Goal: Task Accomplishment & Management: Complete application form

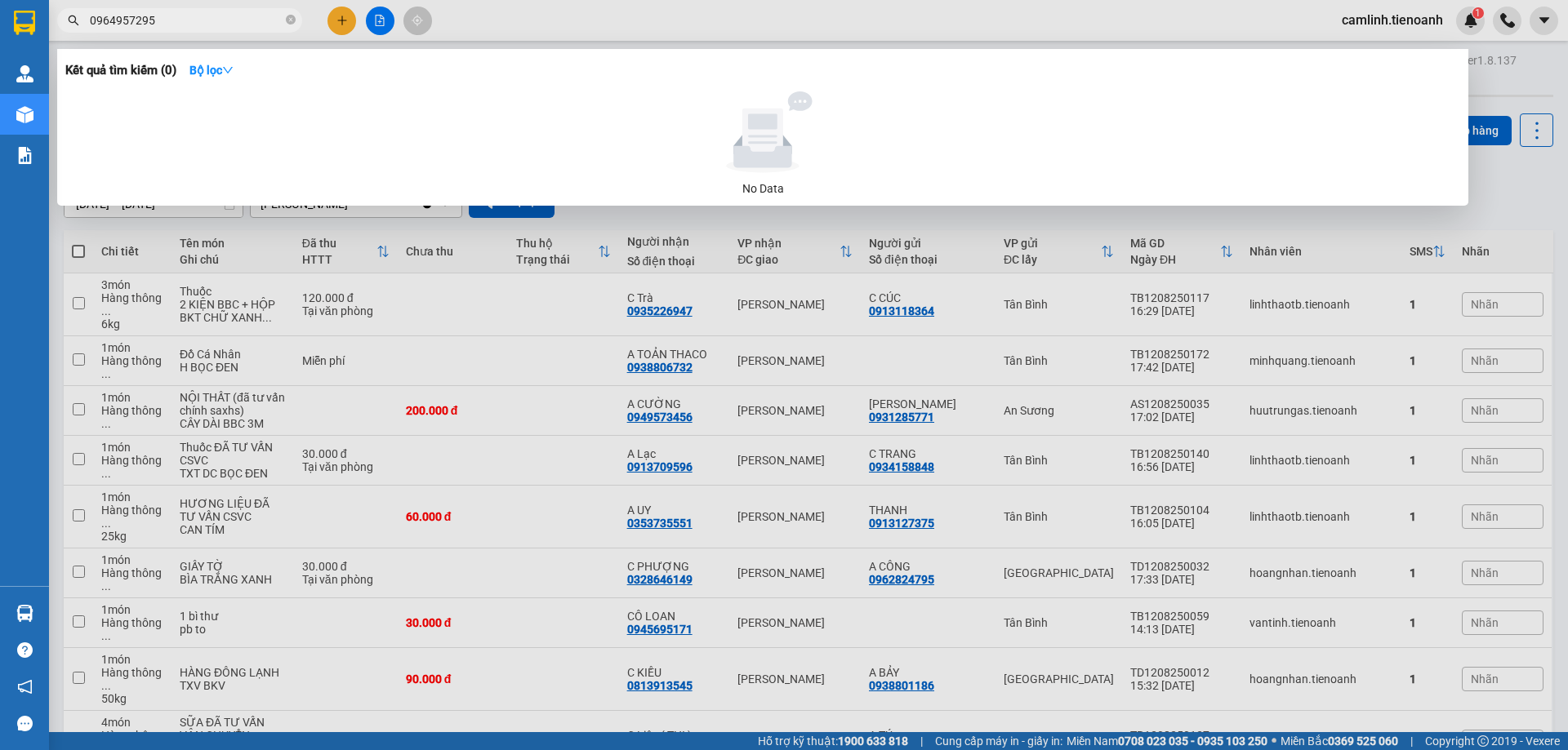
scroll to position [245, 0]
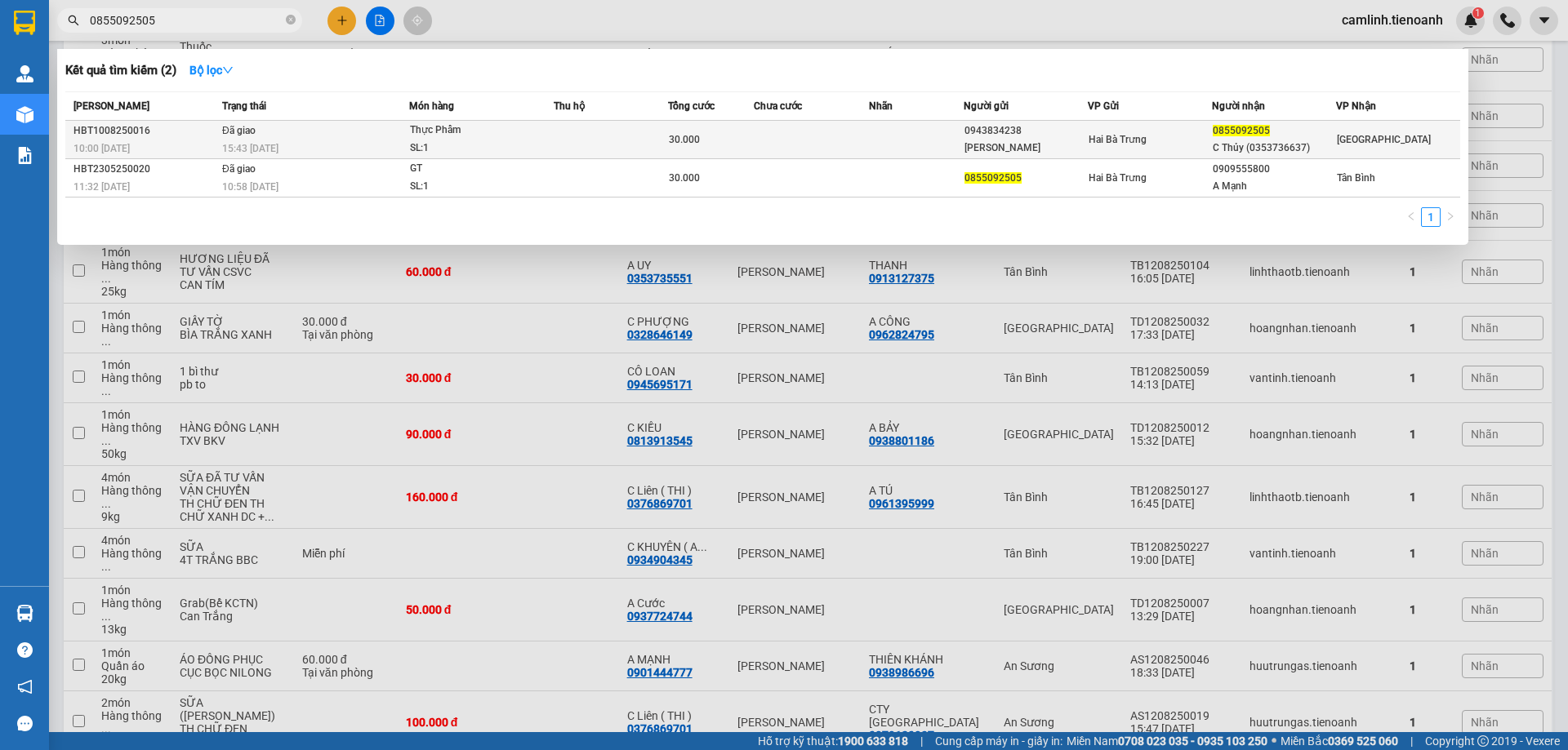
type input "0855092505"
click at [581, 139] on td at bounding box center [610, 140] width 115 height 39
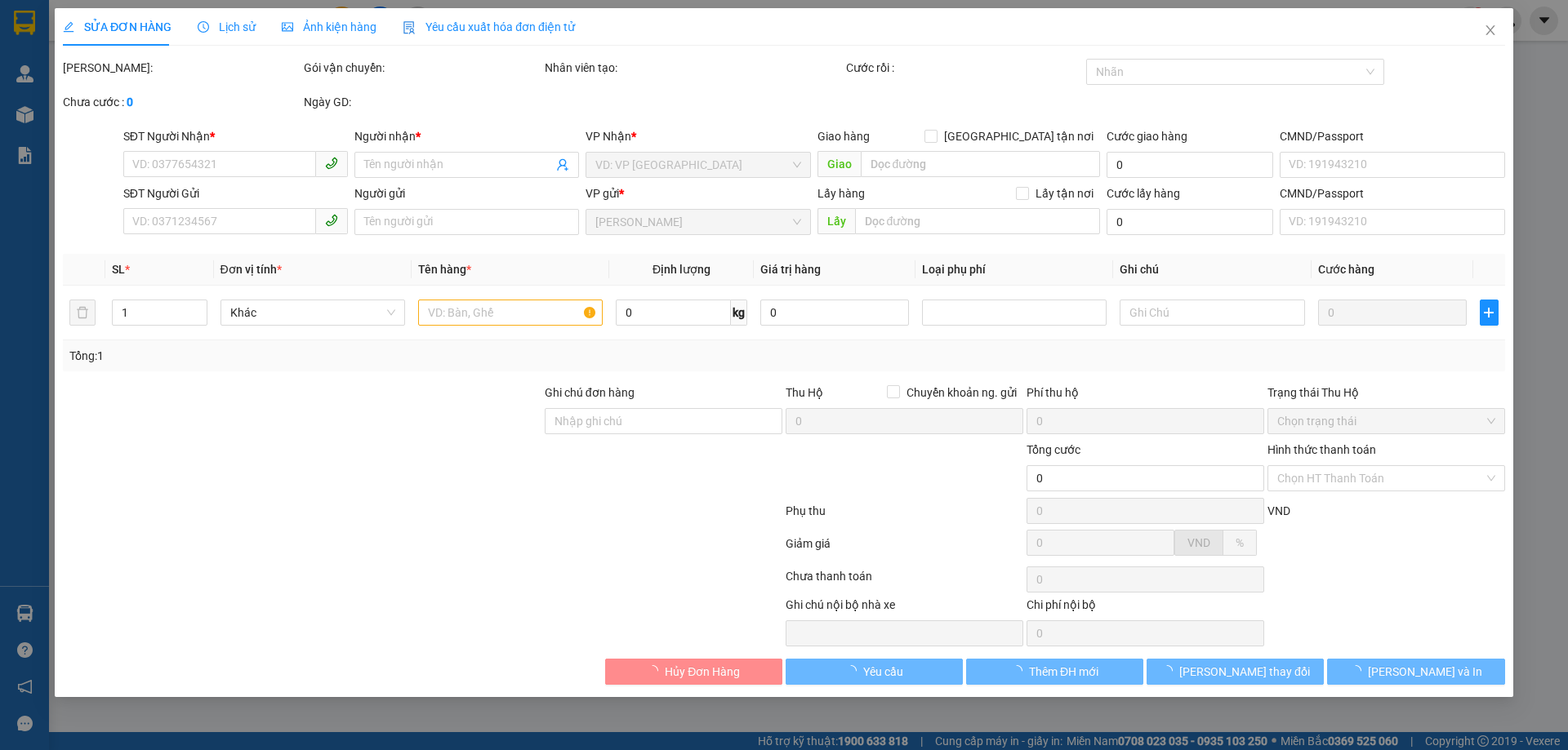
type input "0855092505"
type input "C Thủy (0353736637)"
type input "0943834238"
type input "[PERSON_NAME]"
type input "30.000"
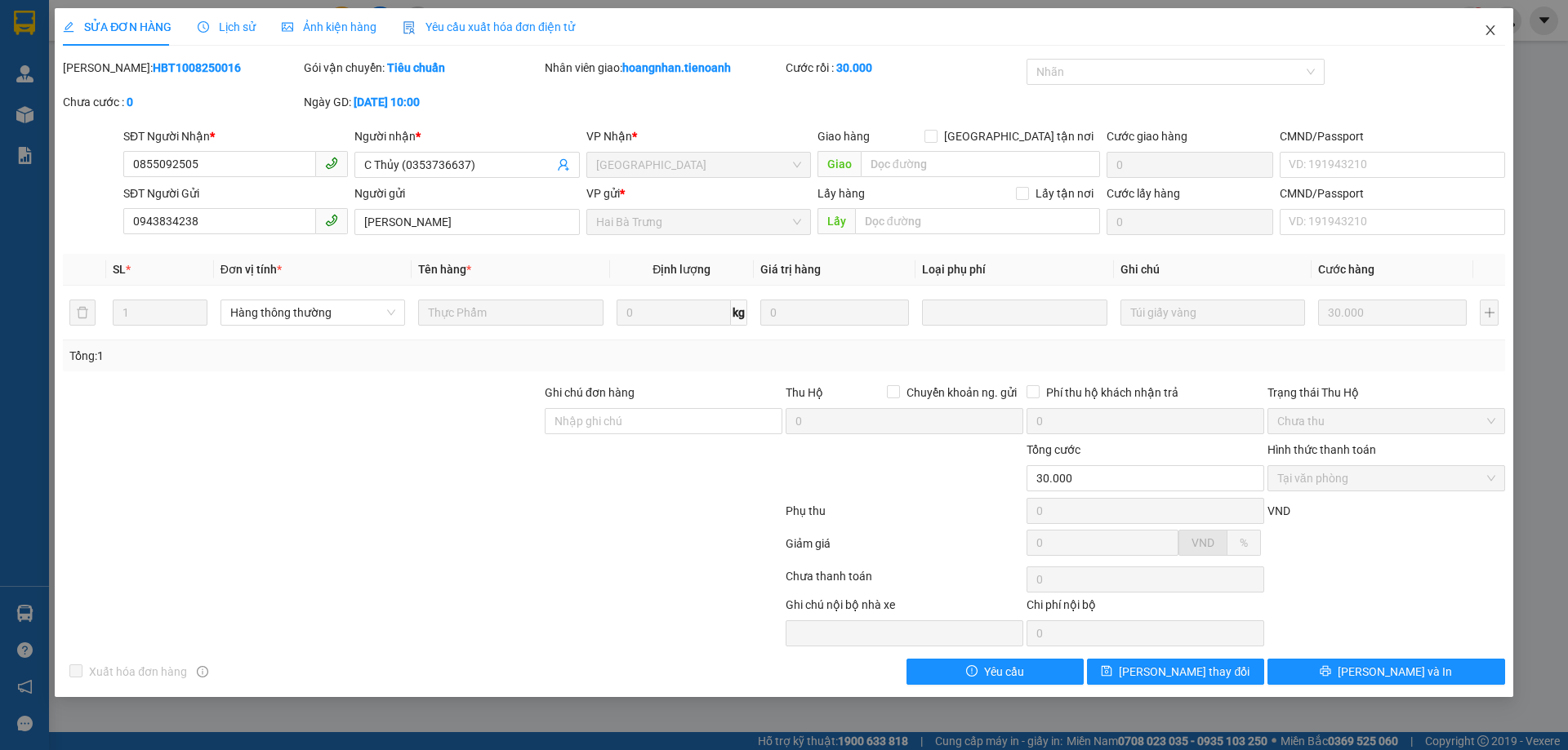
click at [1486, 34] on icon "close" at bounding box center [1490, 30] width 13 height 13
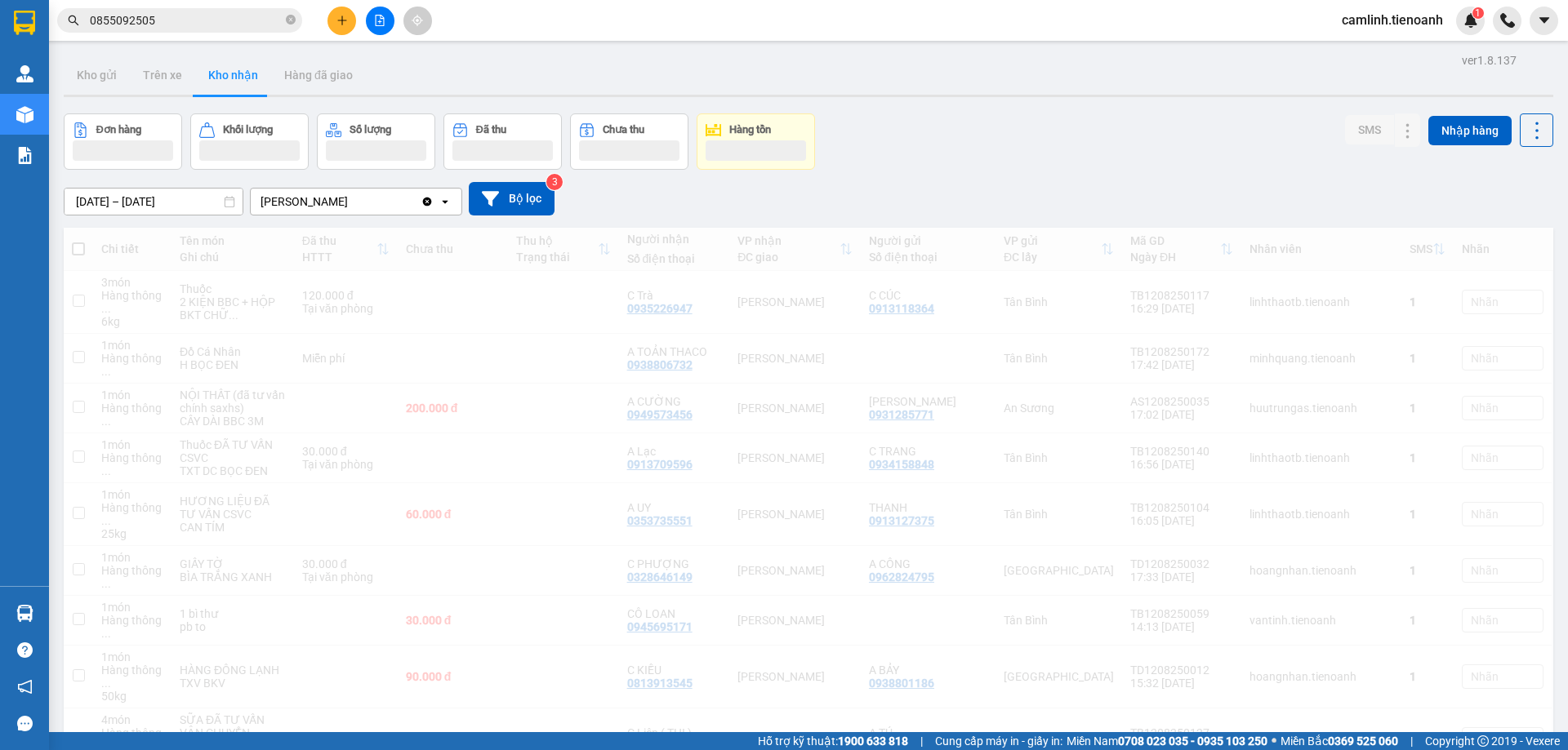
click at [207, 23] on input "0855092505" at bounding box center [186, 20] width 192 height 18
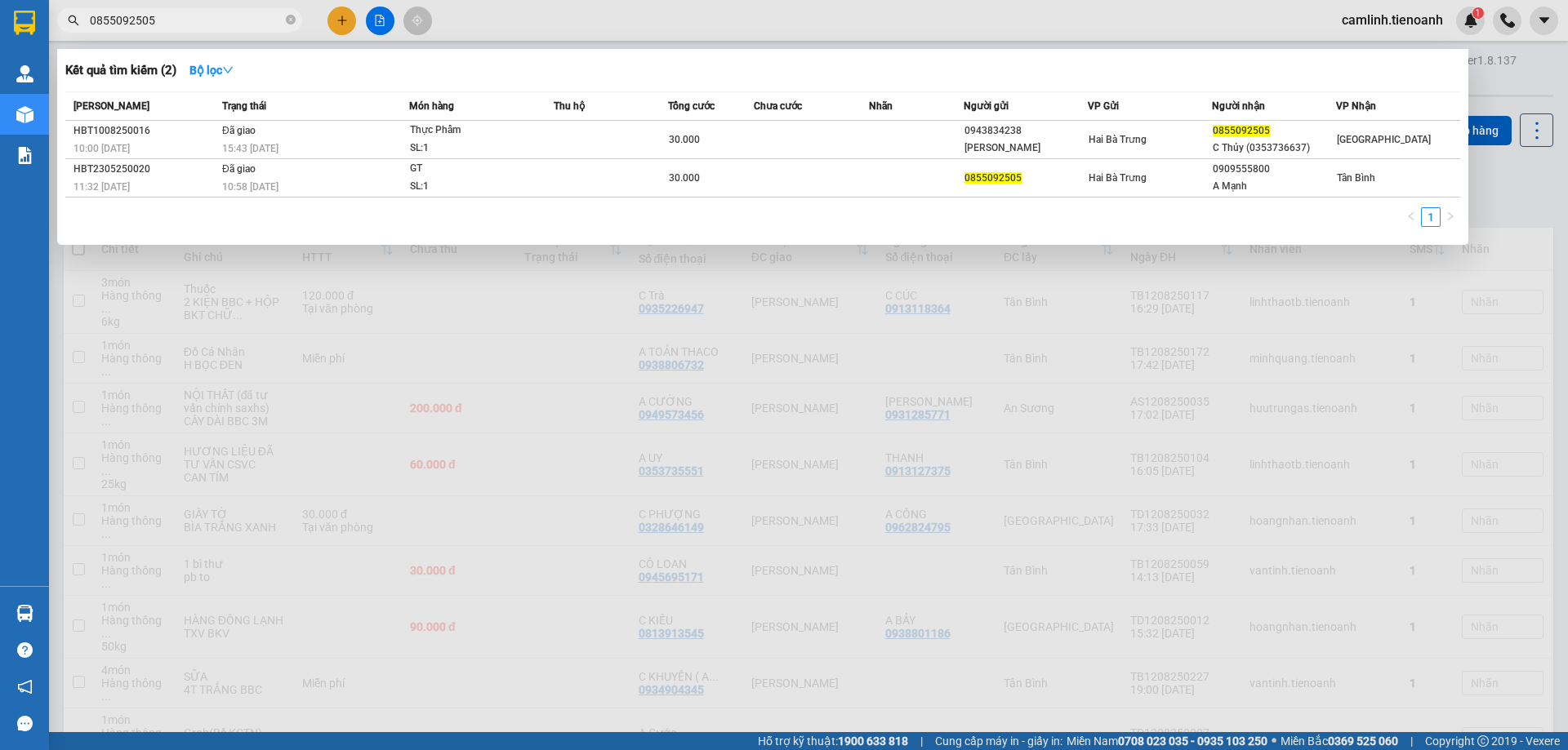
click at [207, 23] on input "0855092505" at bounding box center [186, 20] width 192 height 18
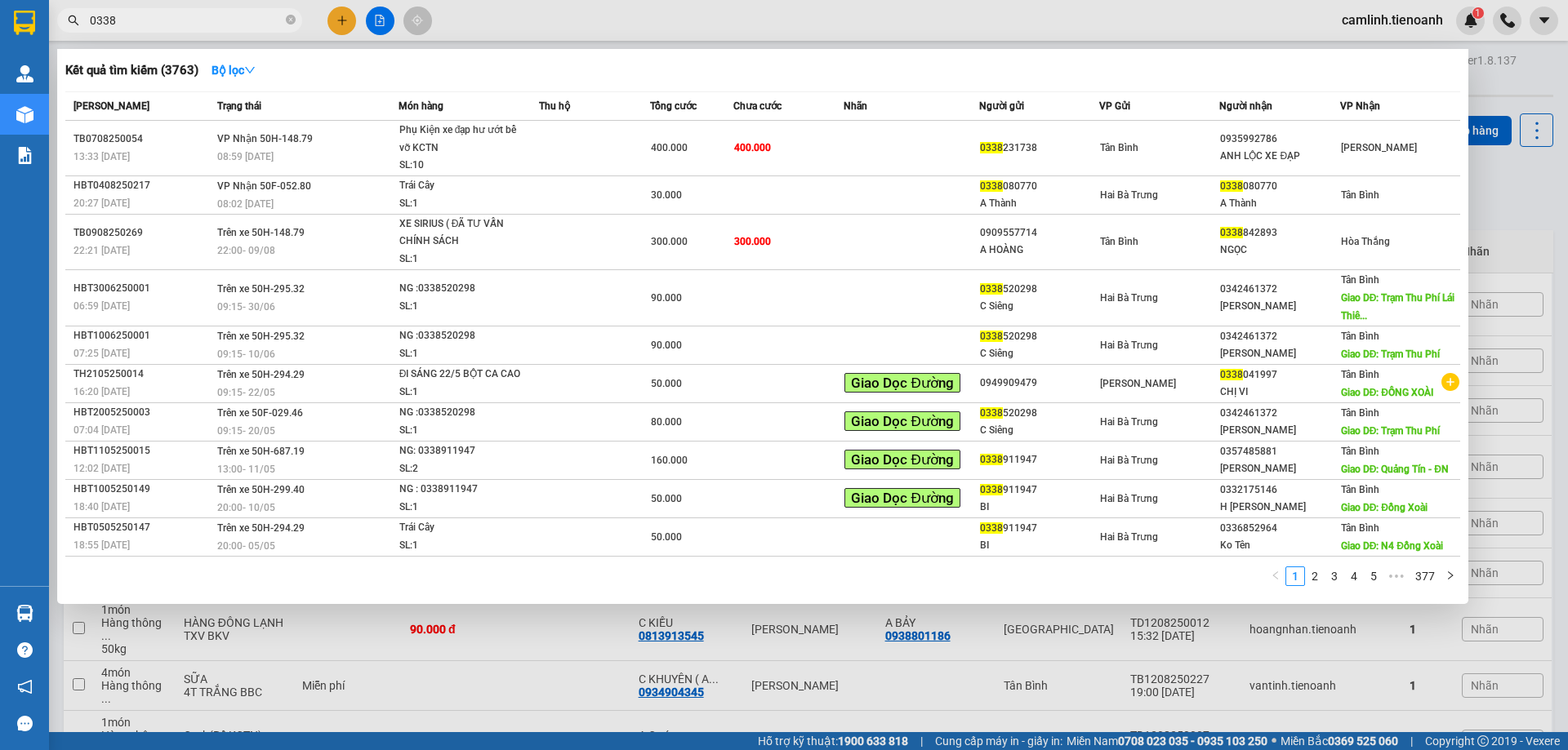
click at [239, 19] on input "0338" at bounding box center [186, 20] width 192 height 18
drag, startPoint x: 239, startPoint y: 19, endPoint x: 286, endPoint y: 5, distance: 49.0
click at [237, 19] on input "0338" at bounding box center [186, 20] width 192 height 18
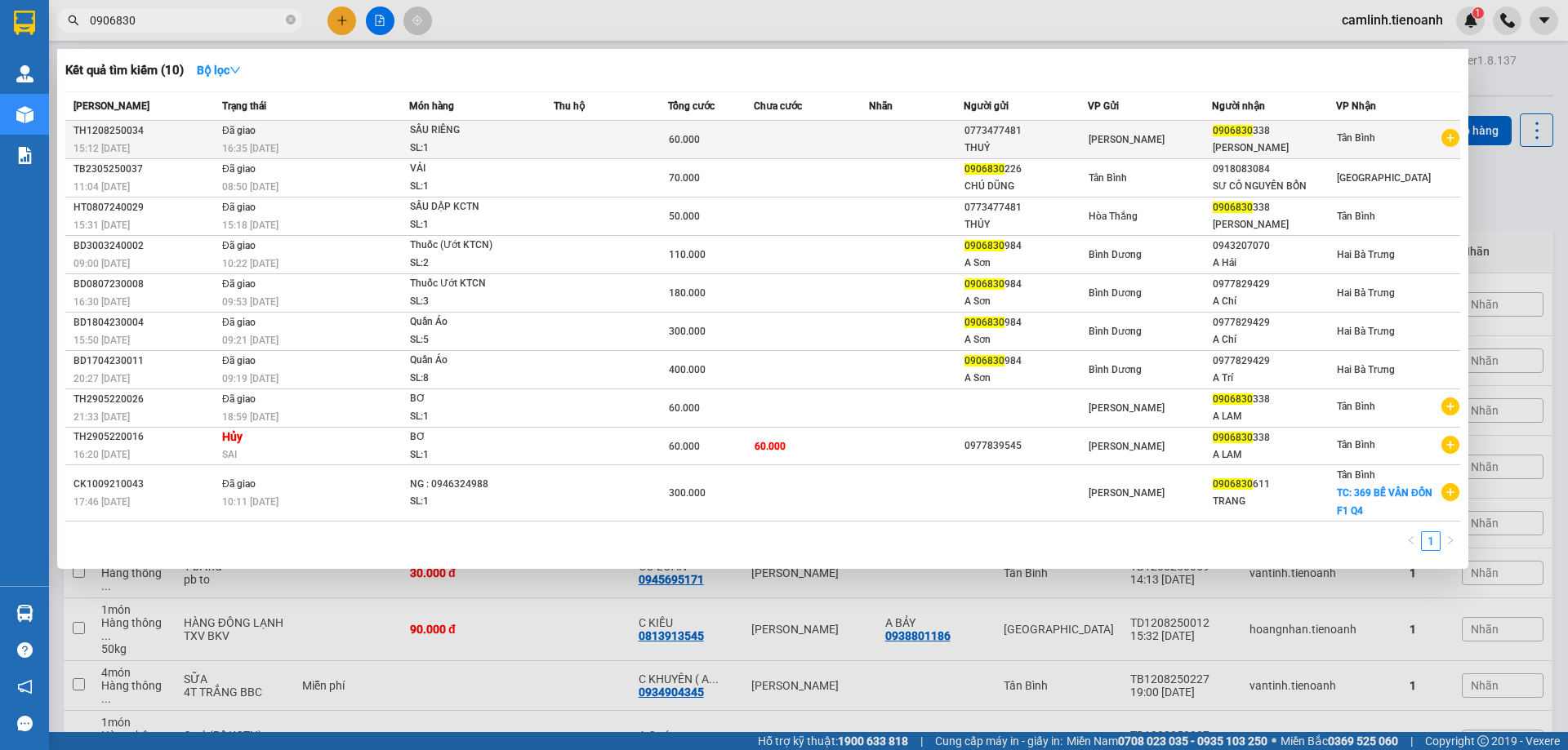
type input "0906830"
click at [511, 141] on div "SL: 1" at bounding box center [471, 148] width 122 height 18
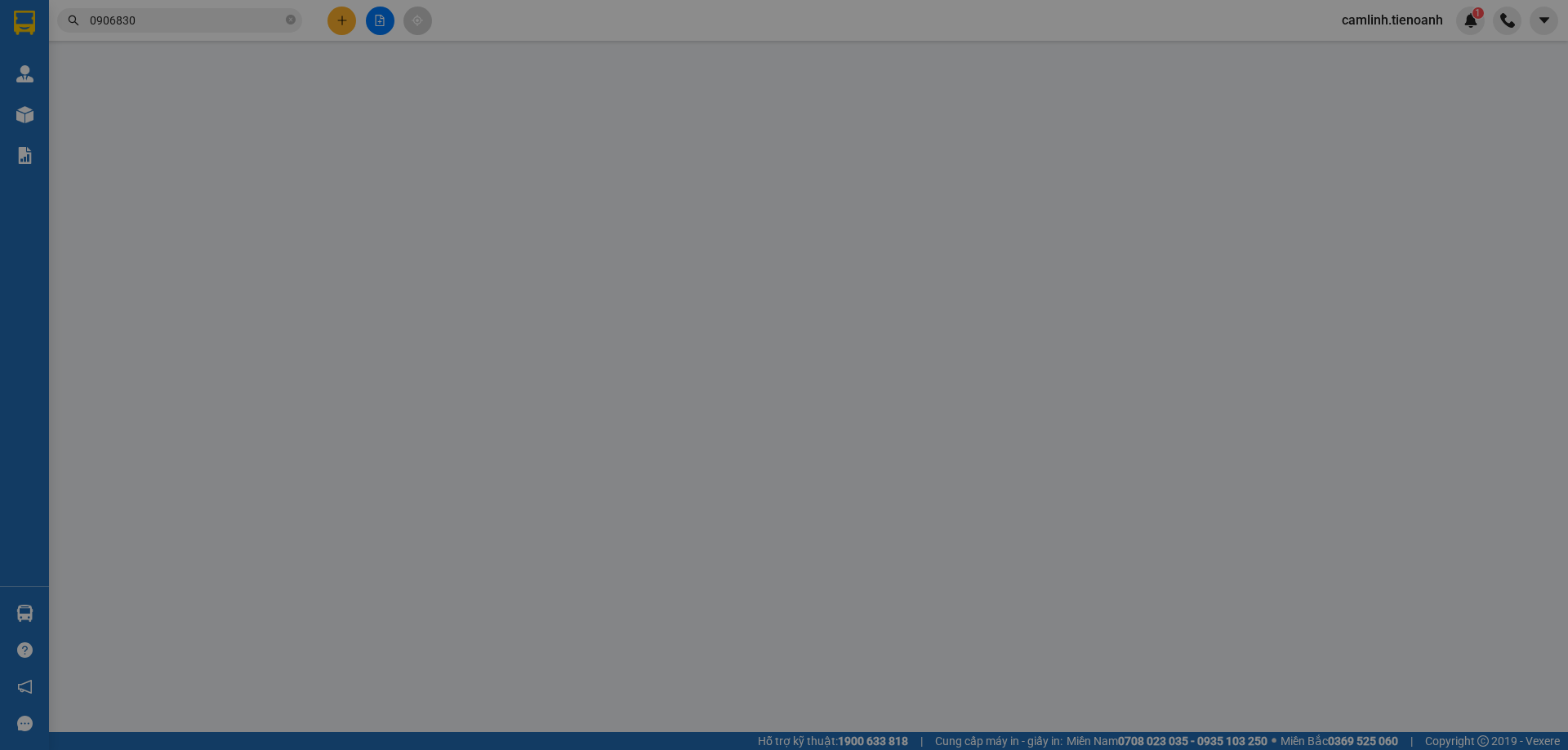
type input "0906830338"
type input "[PERSON_NAME]"
type input "0773477481"
type input "THUỶ"
type input "Trên bao dán CR , chưa cước đâu nha mng"
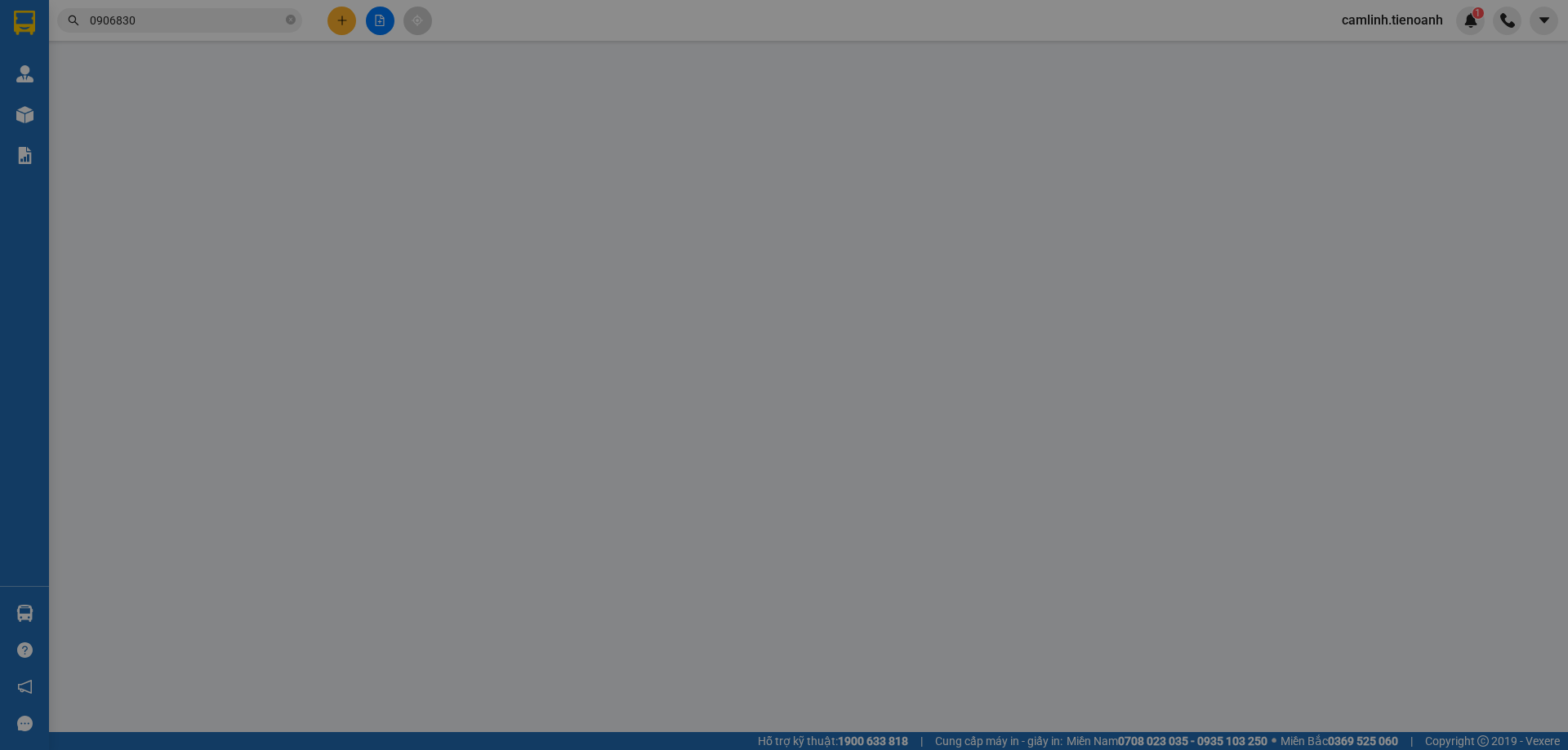
type input "60.000"
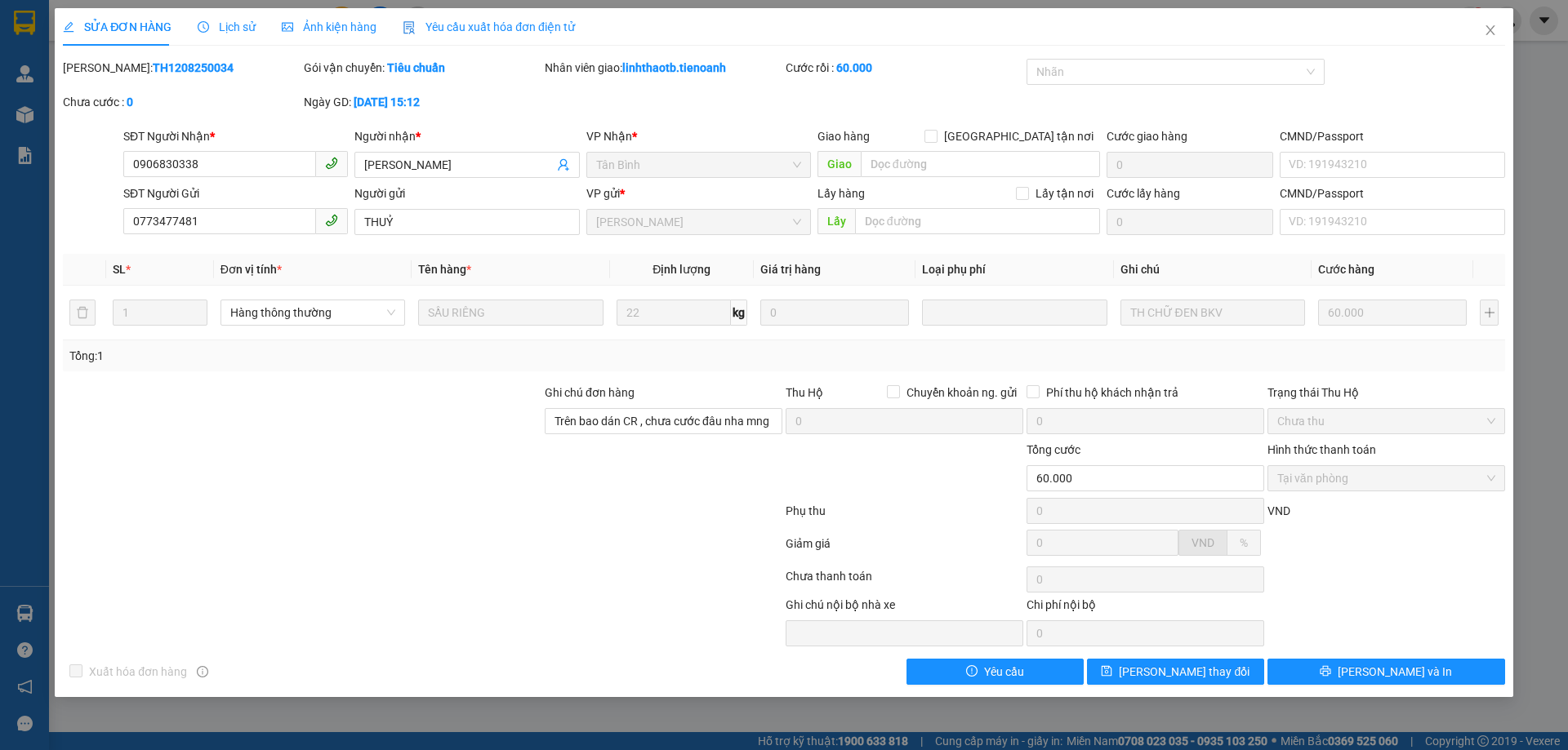
click at [225, 36] on div "Lịch sử" at bounding box center [226, 27] width 58 height 38
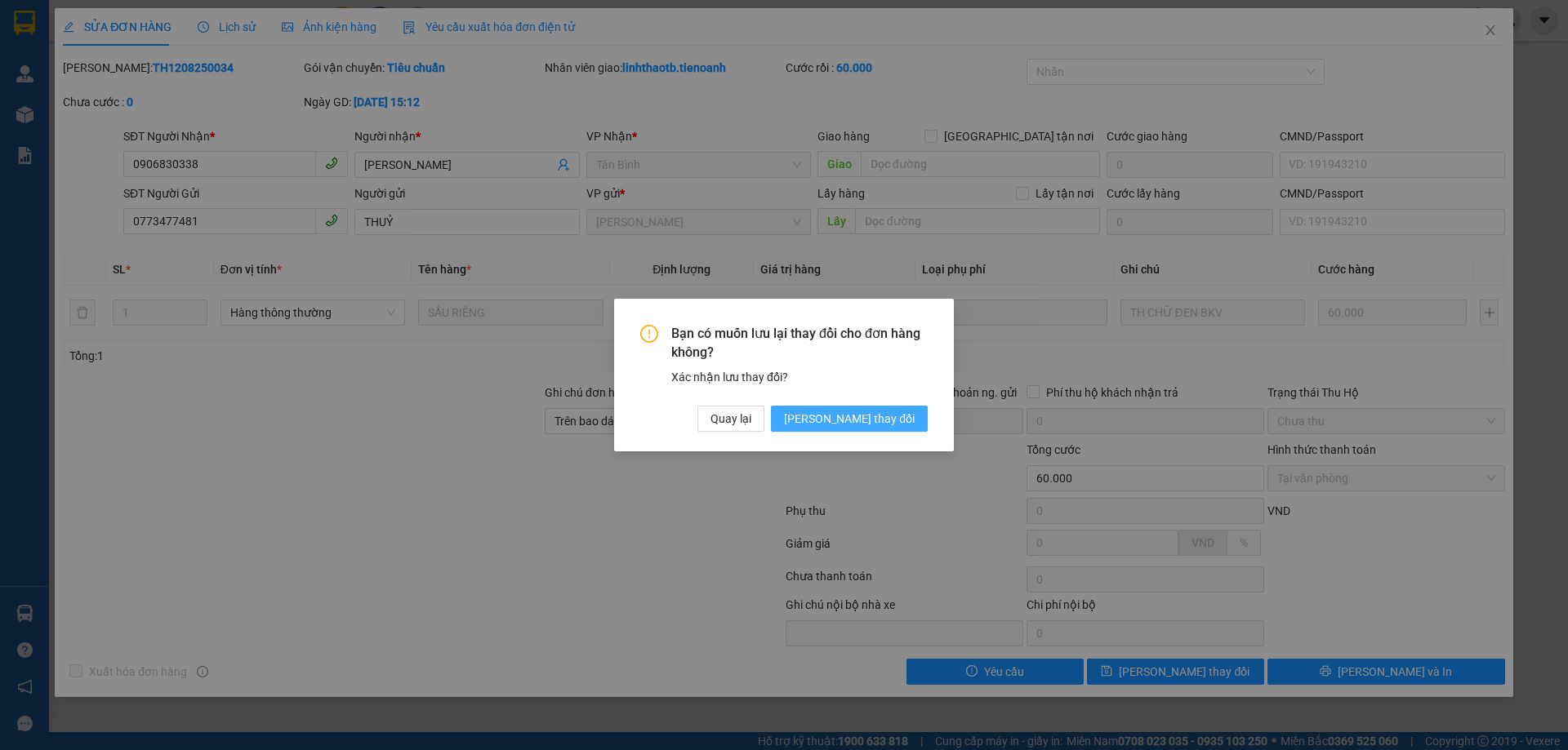
click at [851, 420] on button "[PERSON_NAME] thay đổi" at bounding box center [849, 419] width 156 height 27
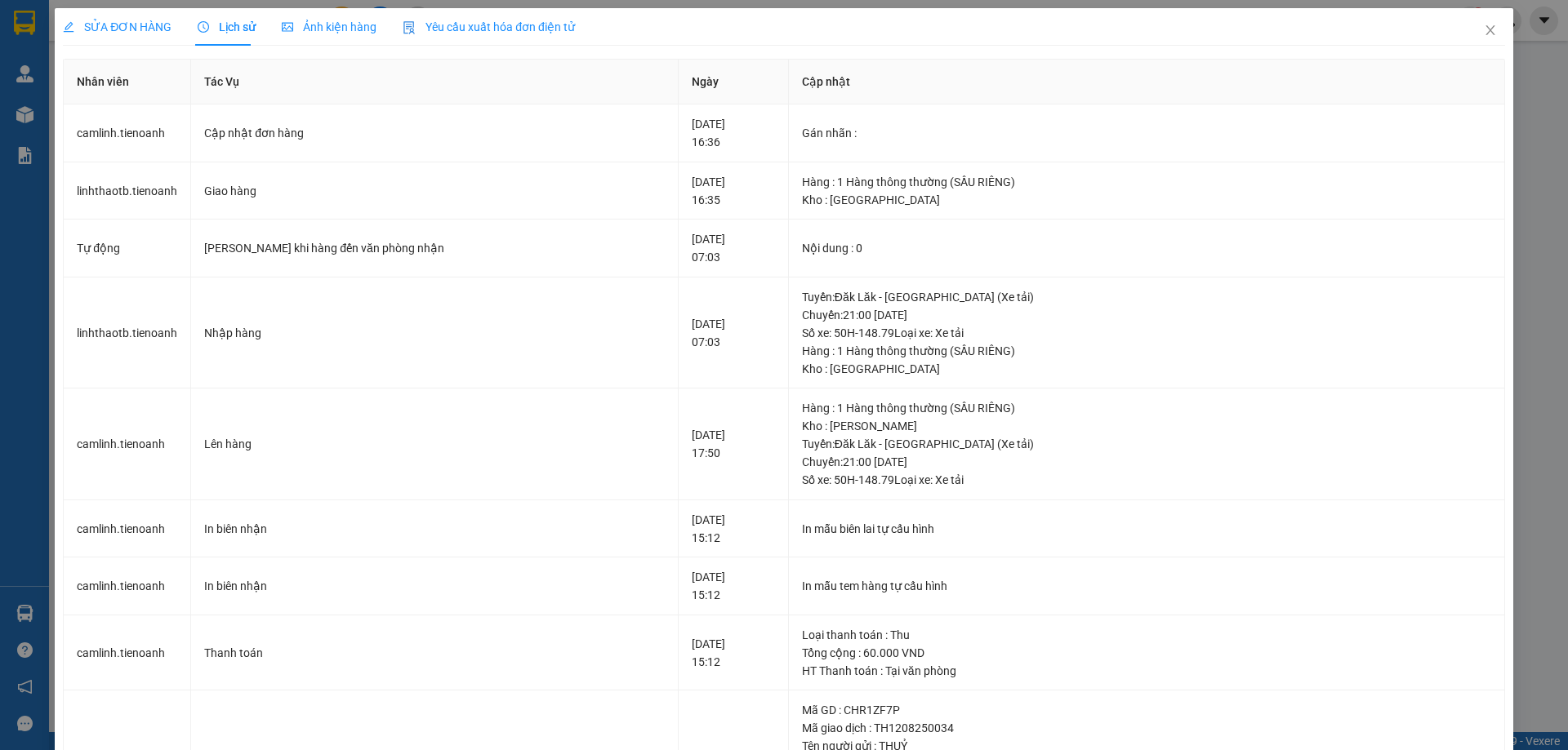
click at [139, 36] on div "SỬA ĐƠN HÀNG" at bounding box center [117, 27] width 109 height 38
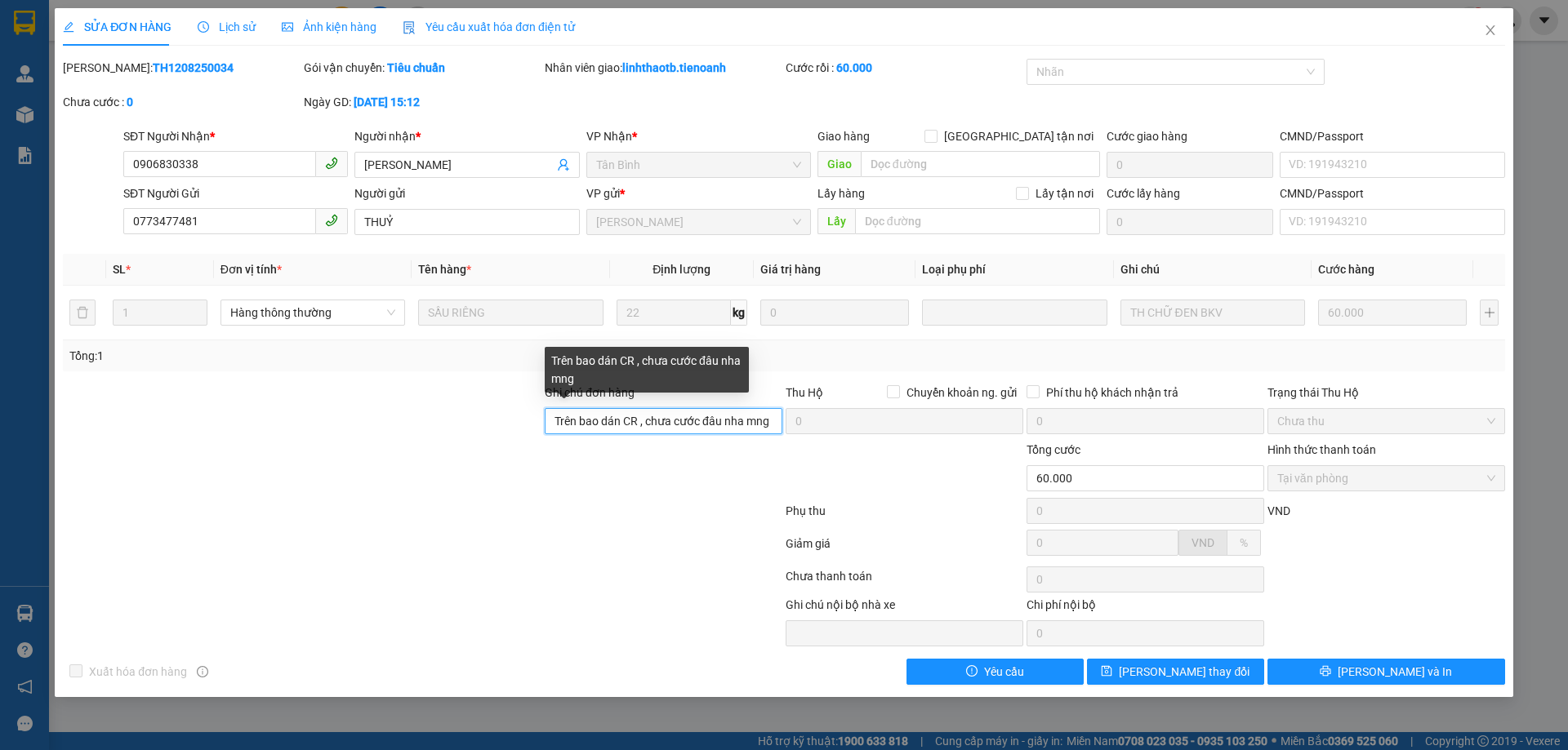
click at [680, 423] on input "Trên bao dán CR , chưa cước đâu nha mng" at bounding box center [663, 421] width 238 height 27
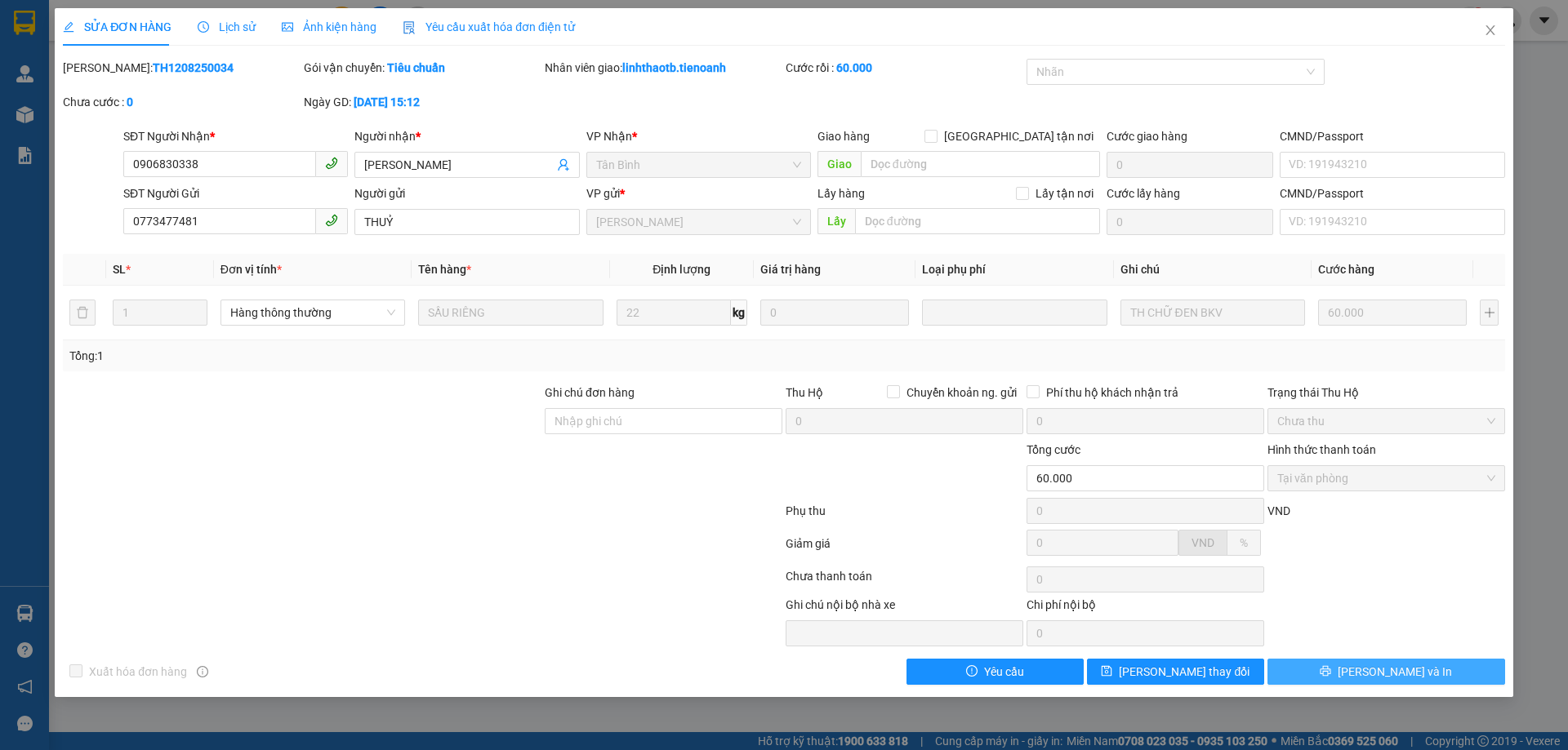
click at [1326, 670] on button "[PERSON_NAME] và In" at bounding box center [1386, 671] width 238 height 27
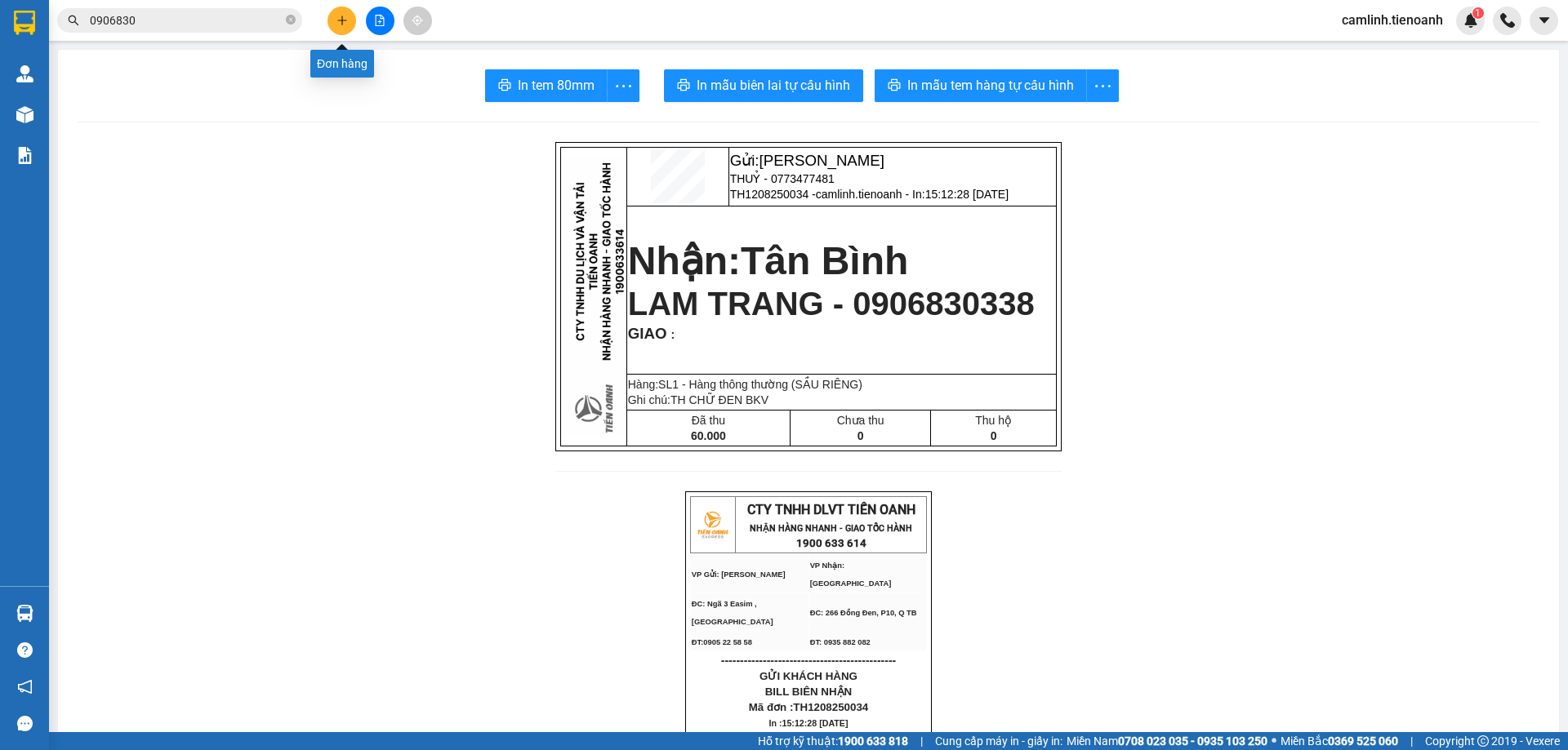
click at [346, 27] on button at bounding box center [342, 21] width 28 height 28
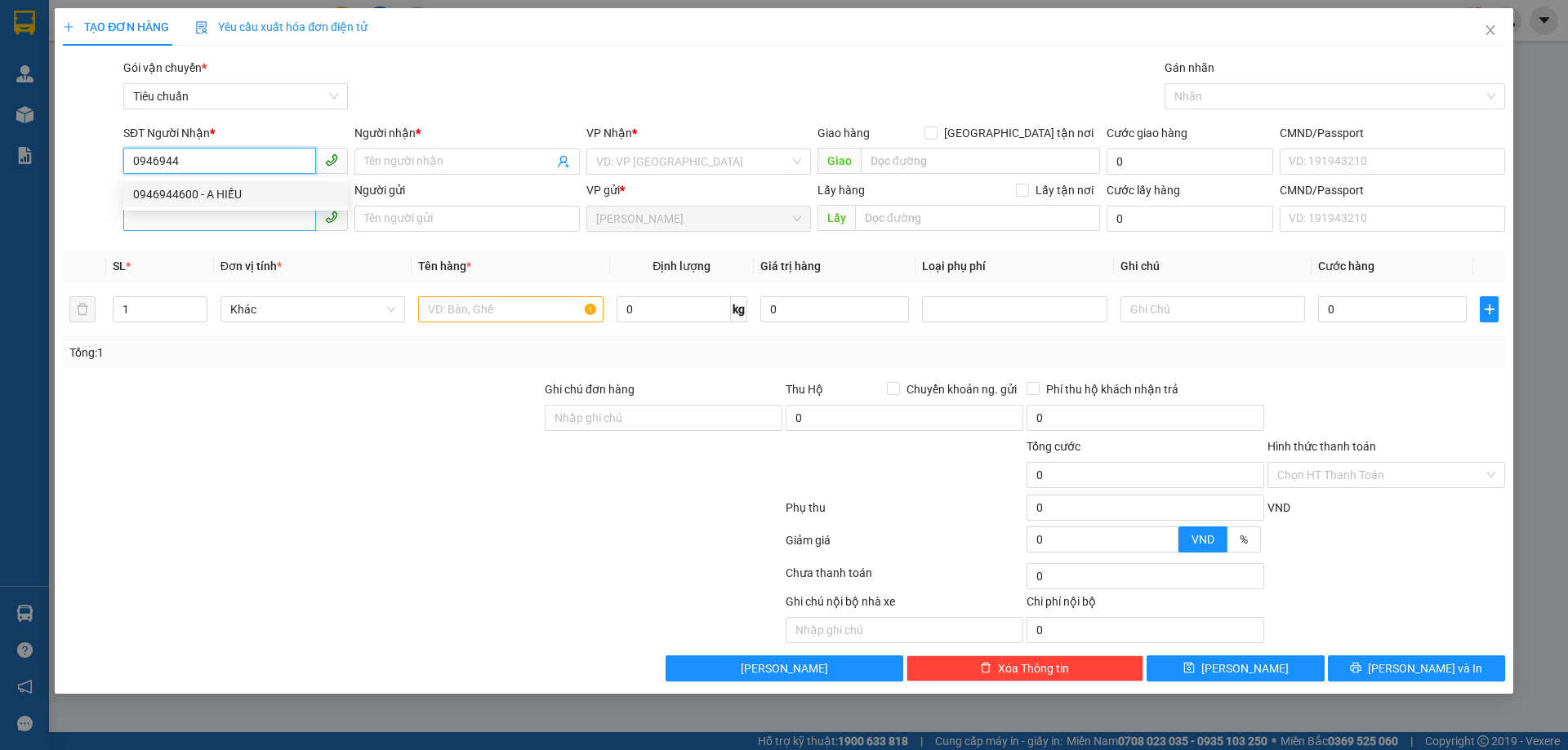
drag, startPoint x: 303, startPoint y: 186, endPoint x: 280, endPoint y: 211, distance: 34.0
click at [303, 187] on div "0946944600 - A HIẾU" at bounding box center [235, 194] width 205 height 18
type input "0946944600"
type input "A HIẾU"
type input "80.000"
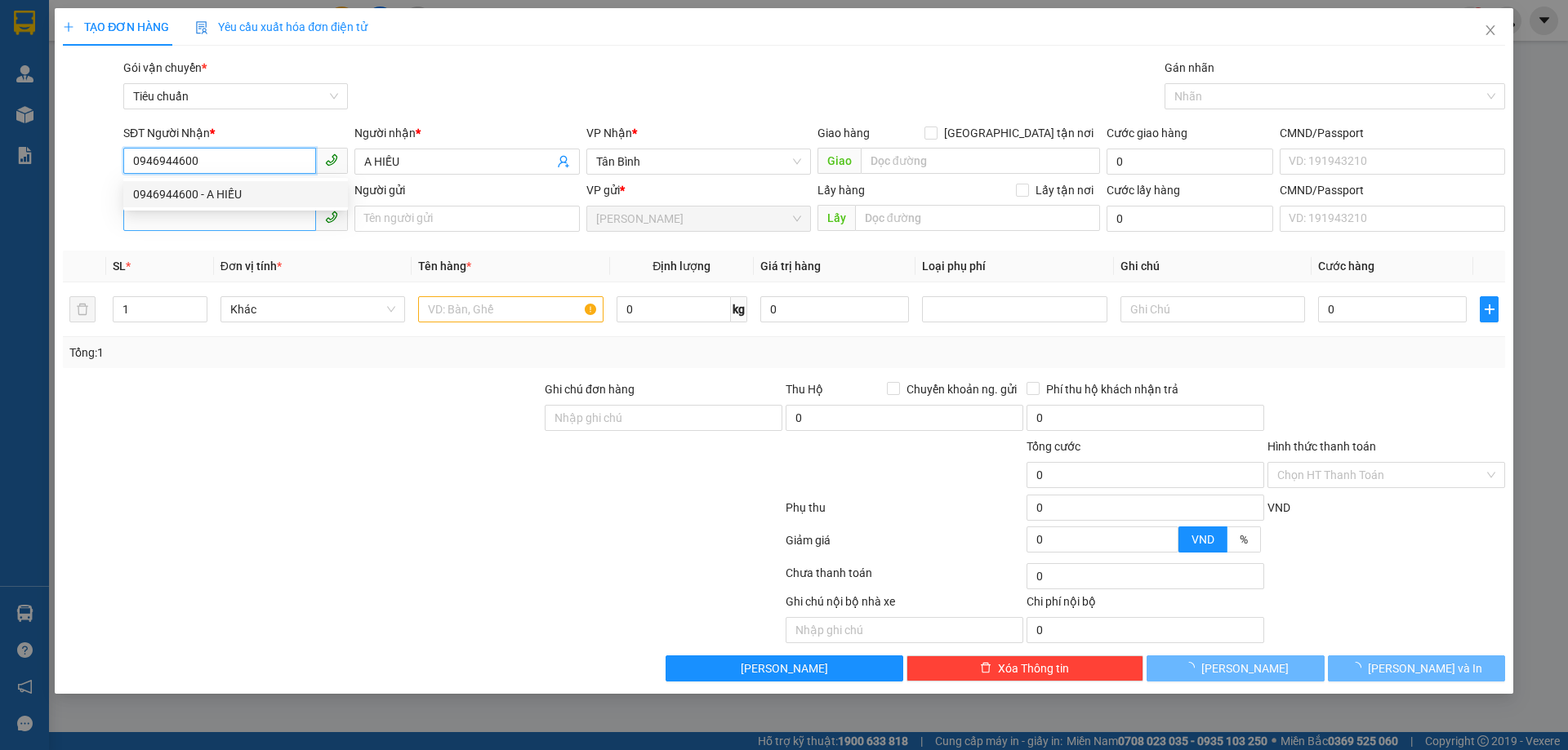
type input "80.000"
type input "0946944600"
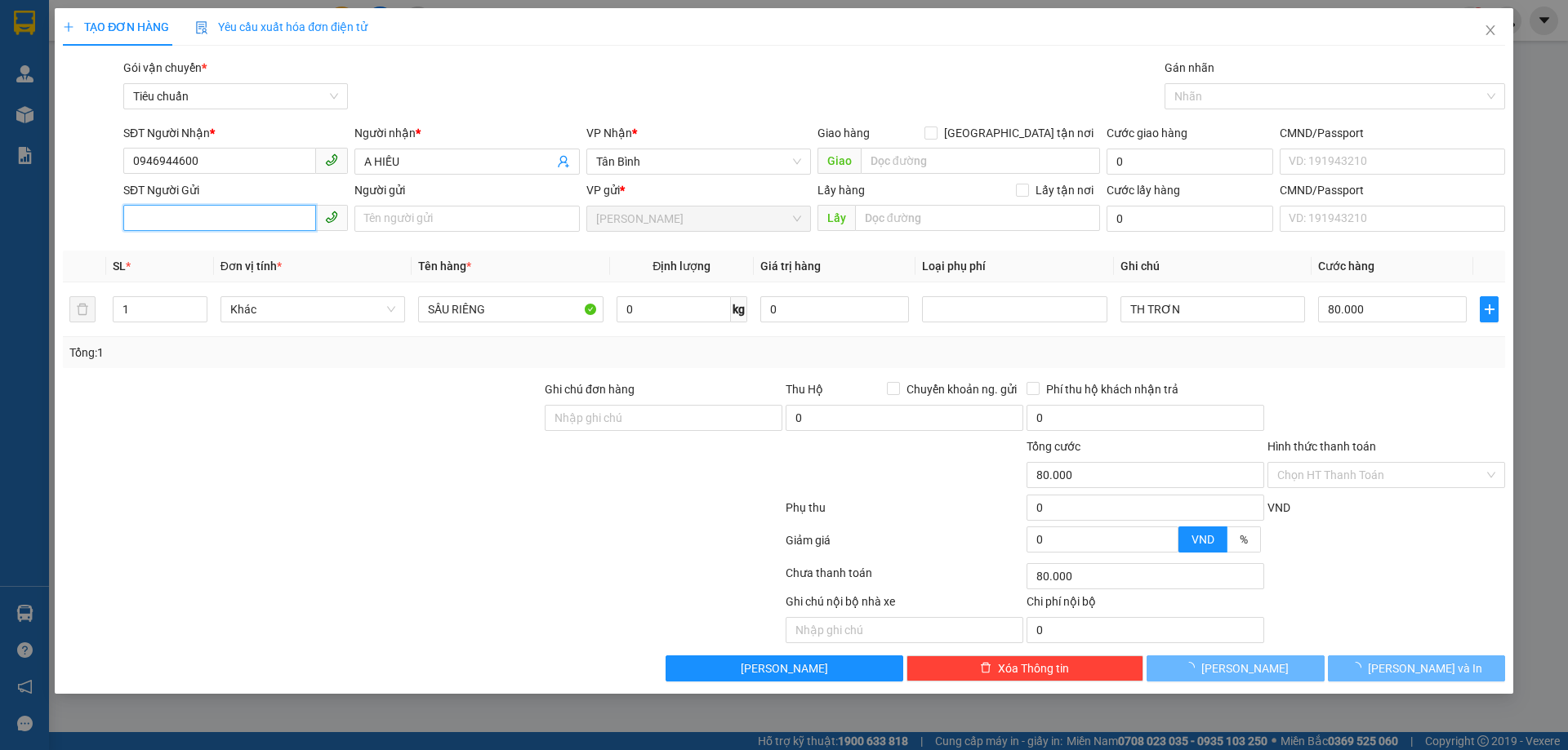
click at [275, 219] on input "SĐT Người Gửi" at bounding box center [219, 218] width 192 height 27
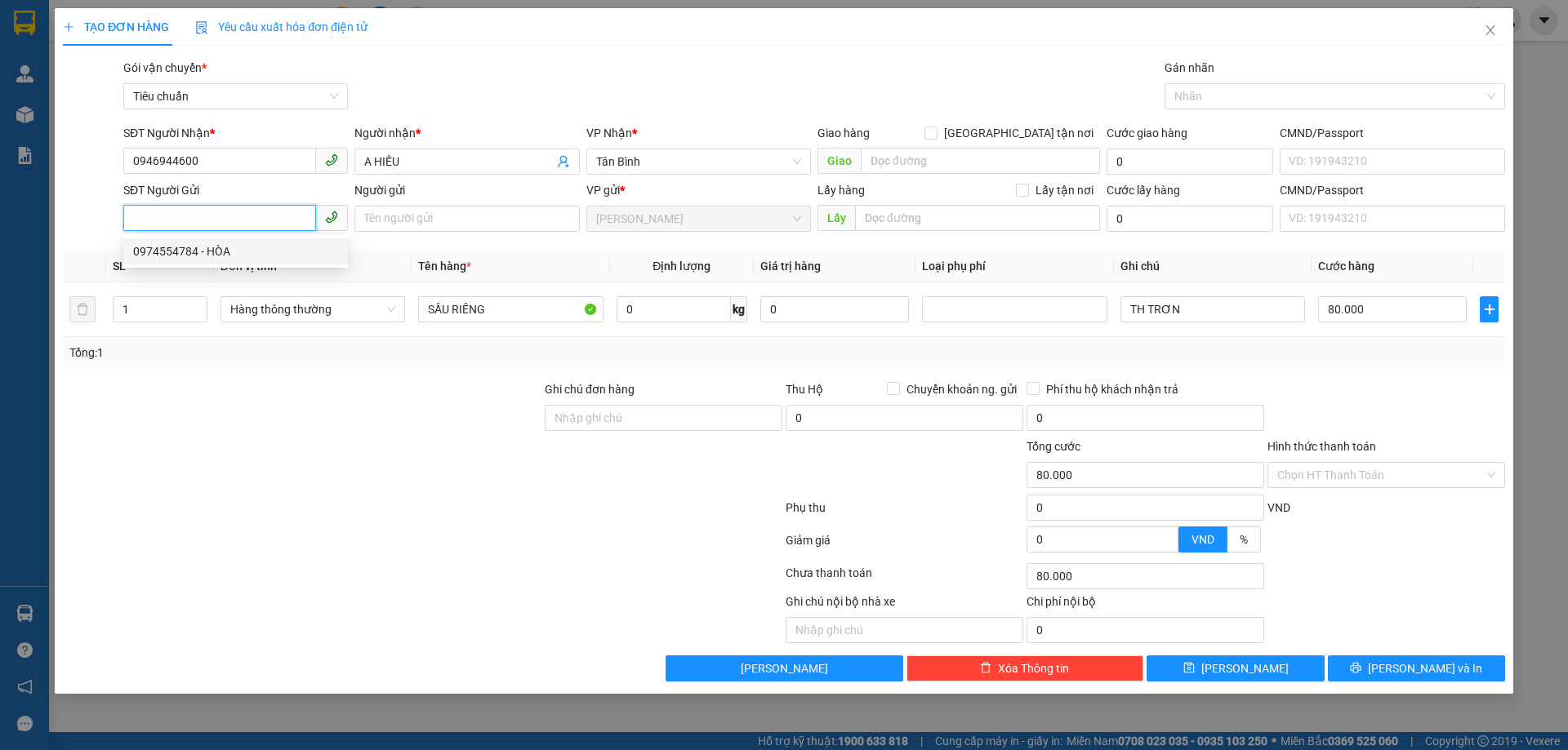
click at [257, 248] on div "0974554784 - HÒA" at bounding box center [235, 251] width 205 height 18
type input "0974554784"
type input "HÒA"
click at [625, 308] on input "0" at bounding box center [674, 310] width 115 height 27
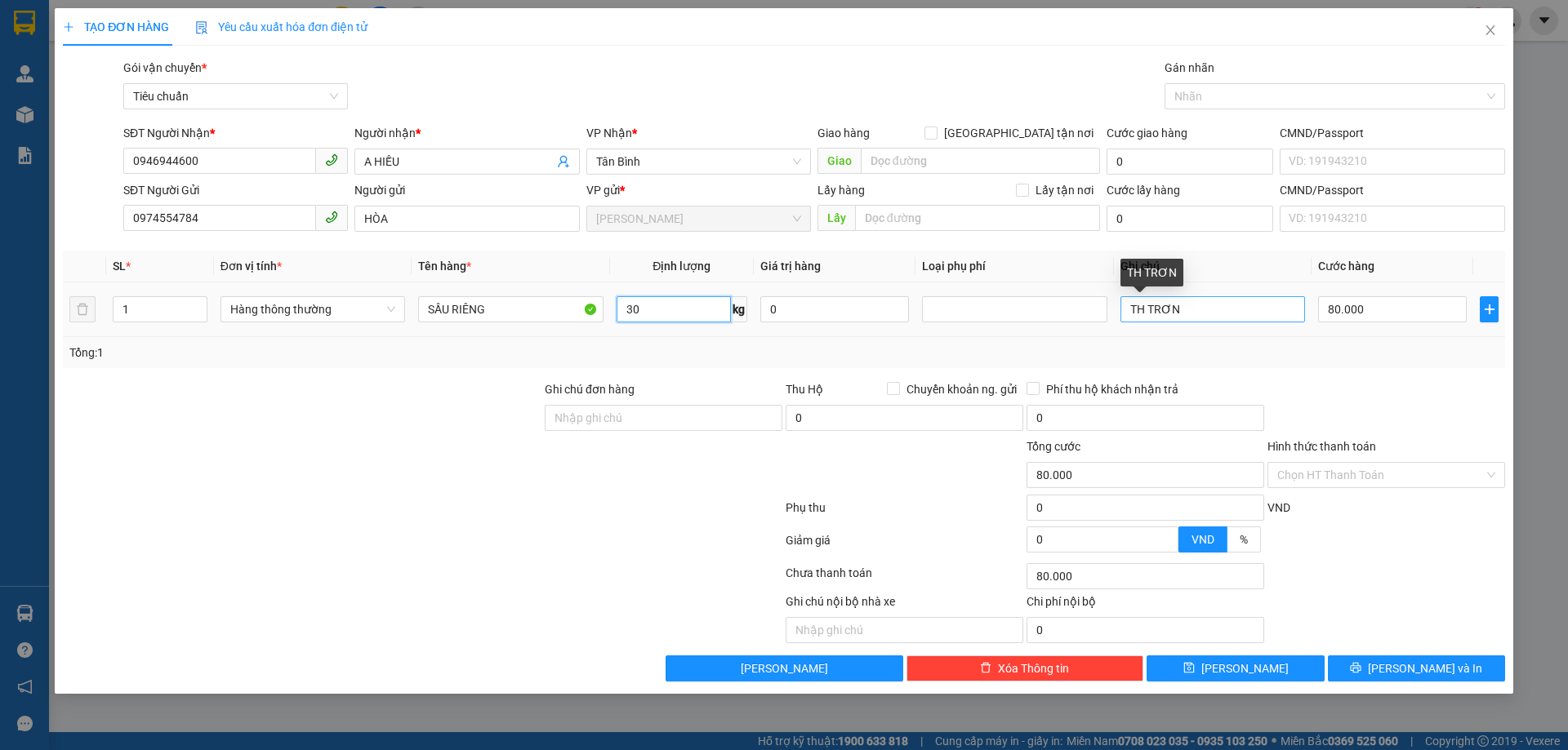
type input "30"
click at [1206, 316] on input "TH TRƠN" at bounding box center [1212, 310] width 185 height 27
type input "65.000"
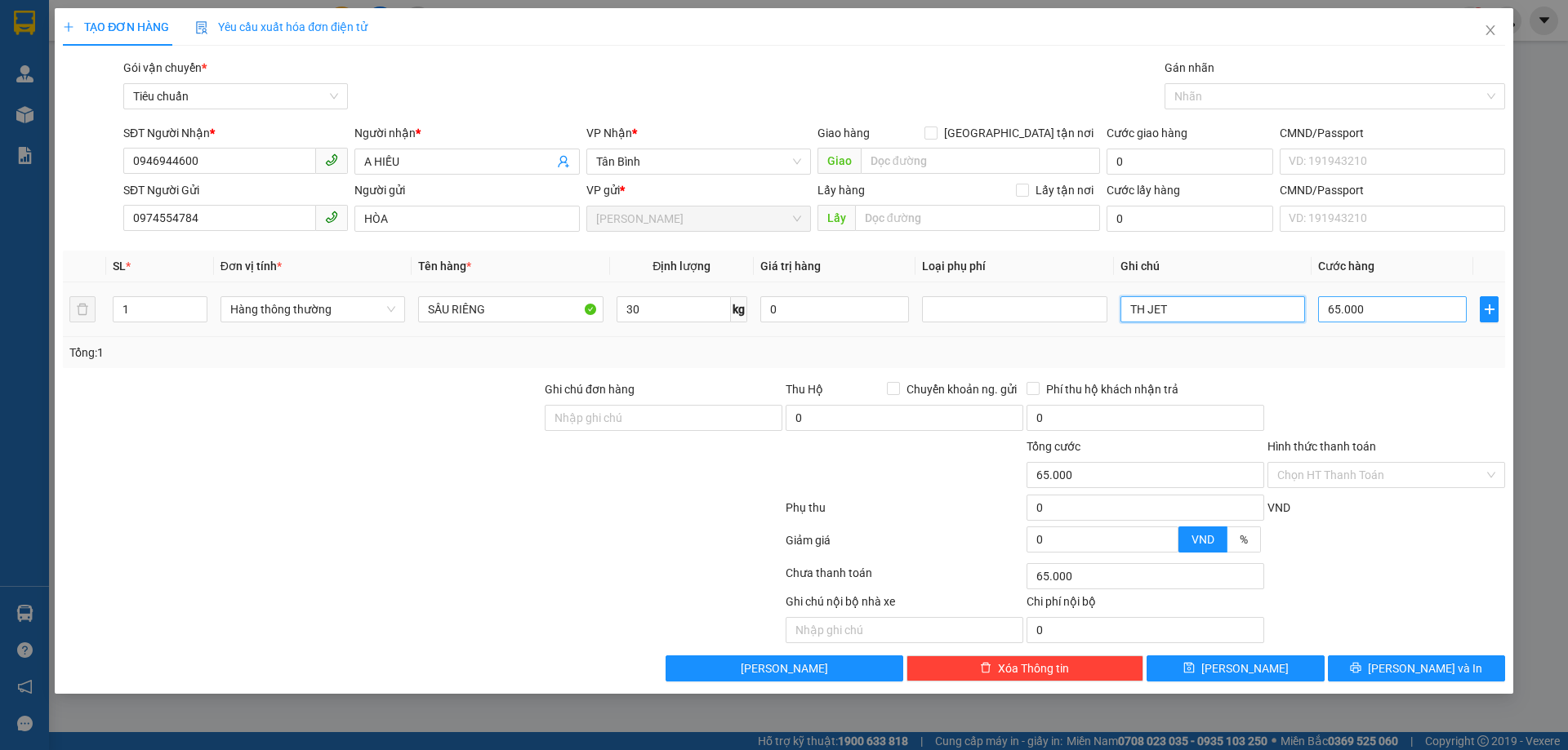
type input "TH JET"
click at [1366, 303] on input "65.000" at bounding box center [1392, 310] width 149 height 27
type input "7"
type input "70"
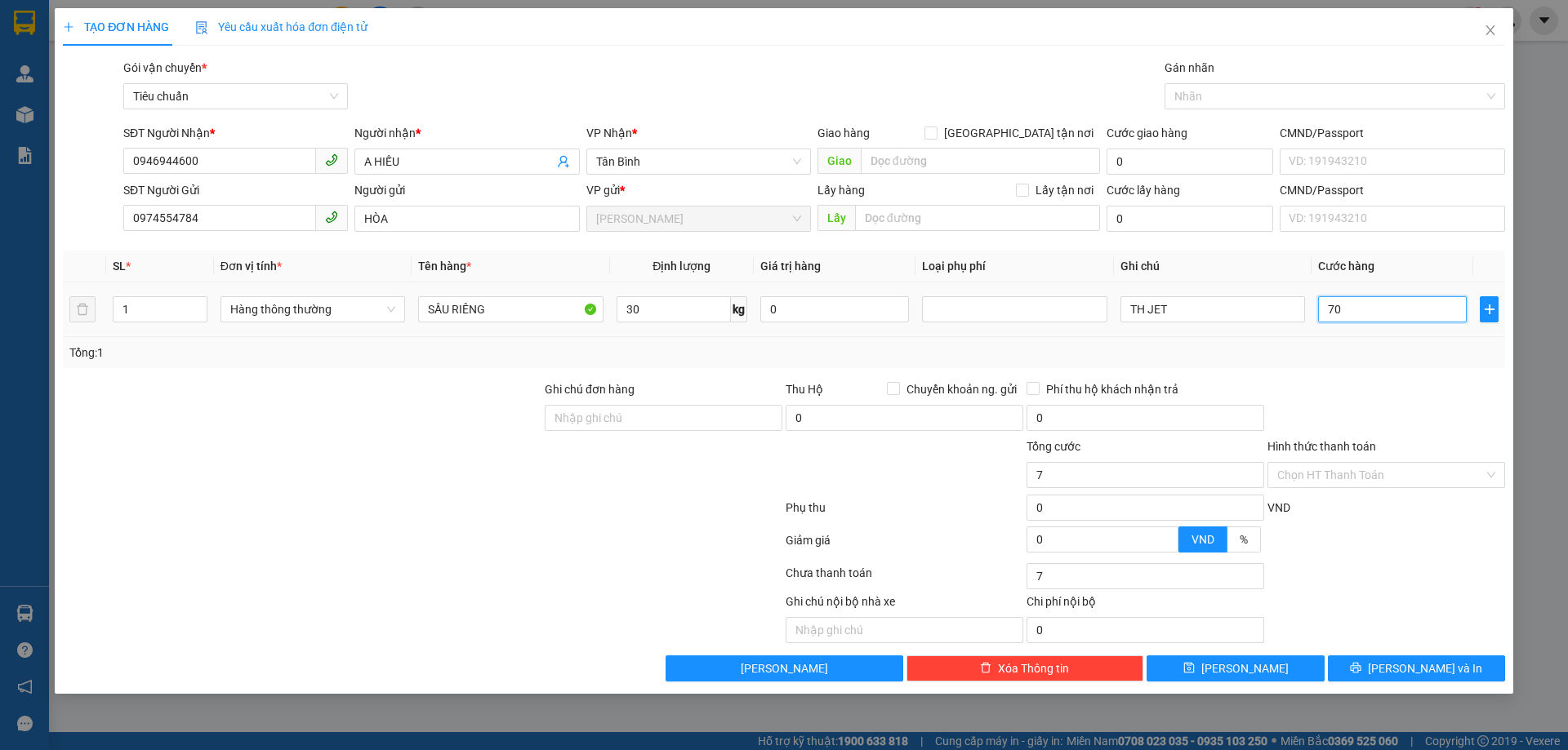
type input "70"
click at [1372, 360] on div "Tổng: 1" at bounding box center [784, 352] width 1429 height 18
type input "70.000"
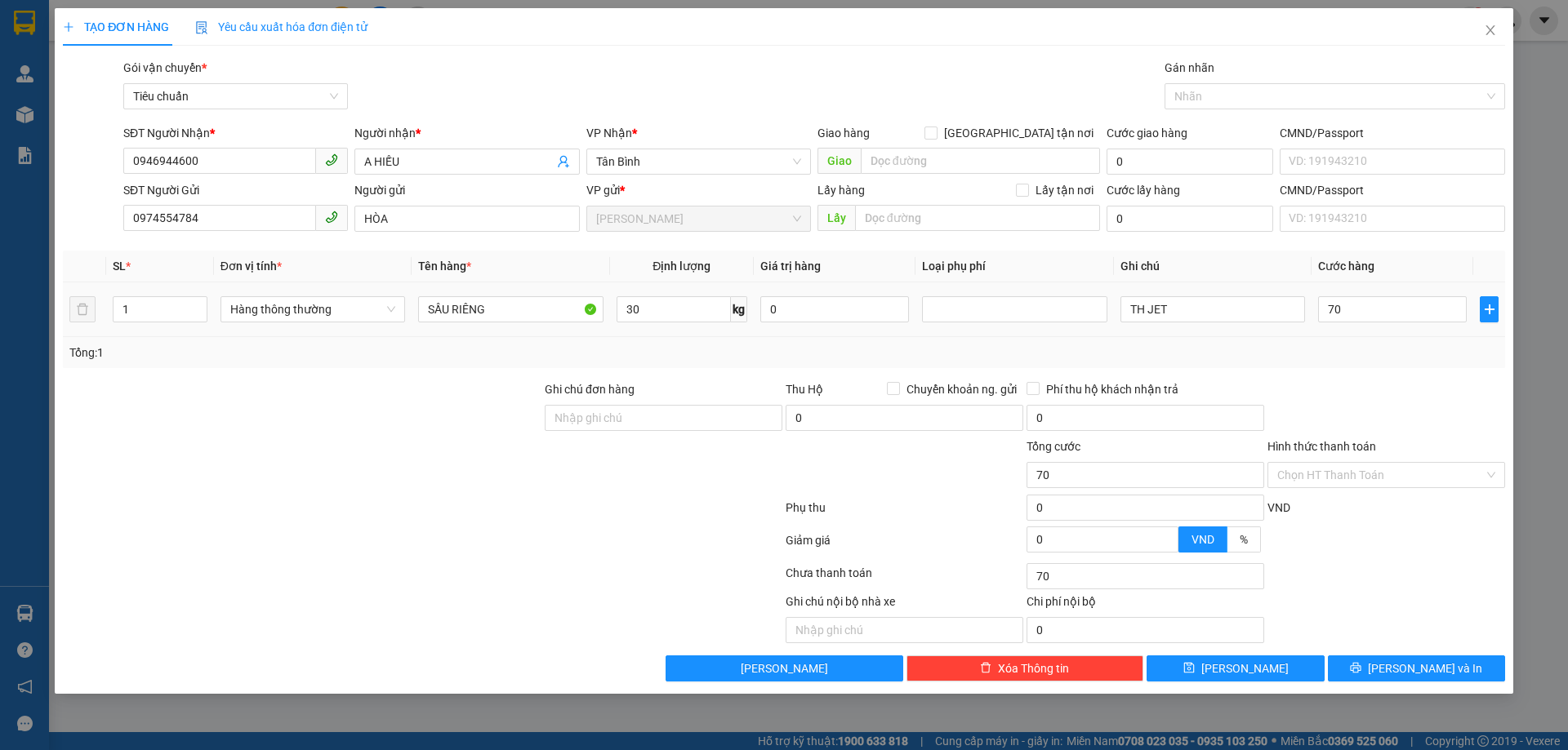
type input "70.000"
click at [1397, 678] on button "[PERSON_NAME] và In" at bounding box center [1415, 669] width 177 height 27
